Goal: Transaction & Acquisition: Purchase product/service

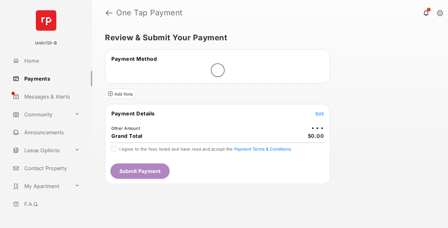
click at [320, 114] on span "Edit" at bounding box center [320, 113] width 8 height 5
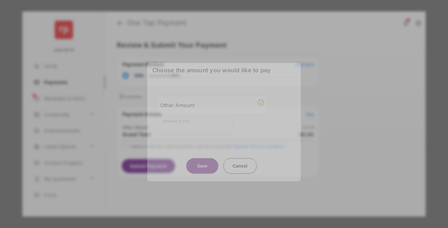
click at [212, 103] on div "Other Amount" at bounding box center [212, 105] width 104 height 11
type input "**"
click at [202, 159] on button "Save" at bounding box center [202, 165] width 32 height 15
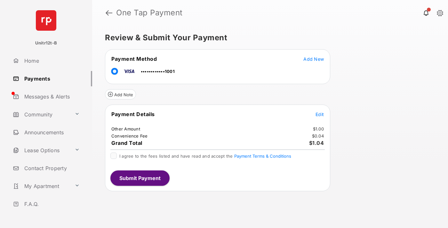
click at [320, 114] on span "Edit" at bounding box center [320, 114] width 8 height 5
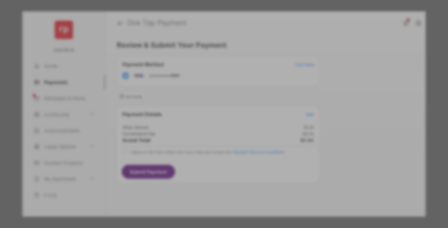
click at [202, 163] on button "Save" at bounding box center [202, 168] width 32 height 15
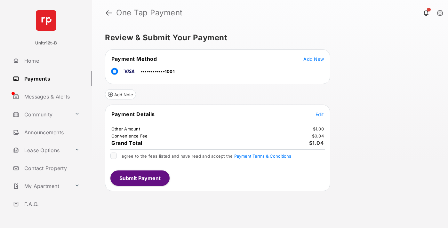
click at [140, 178] on button "Submit Payment" at bounding box center [139, 178] width 59 height 15
